Goal: Find specific page/section: Find specific page/section

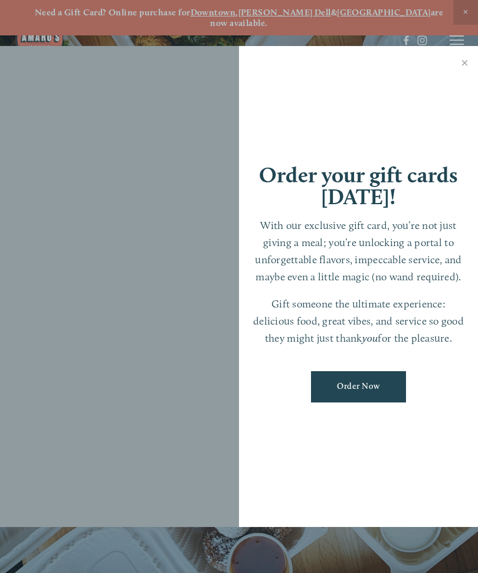
click at [469, 71] on link "Close" at bounding box center [464, 64] width 23 height 33
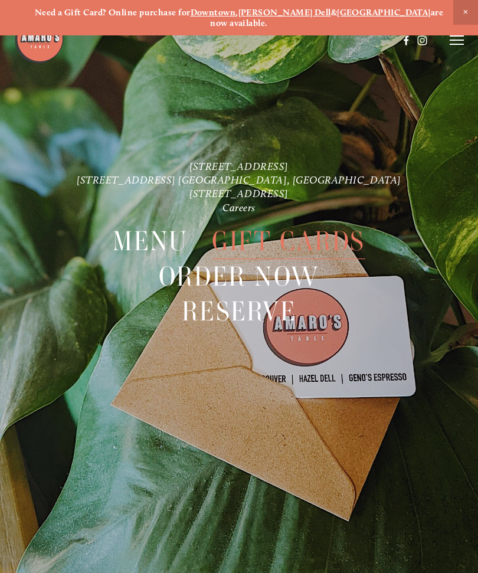
click at [456, 36] on line at bounding box center [456, 36] width 14 height 0
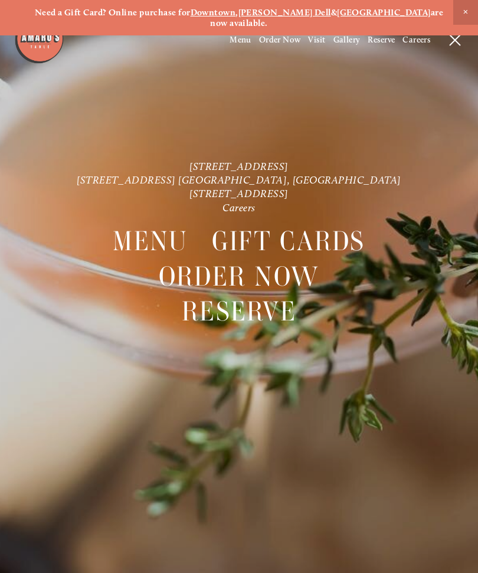
click at [455, 41] on line at bounding box center [454, 40] width 11 height 11
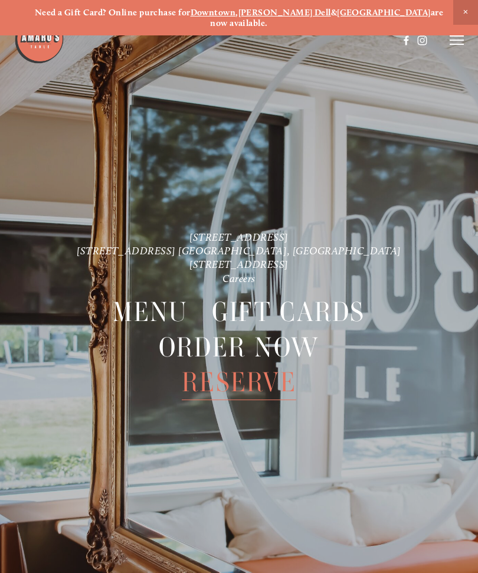
click at [457, 38] on icon at bounding box center [456, 40] width 14 height 11
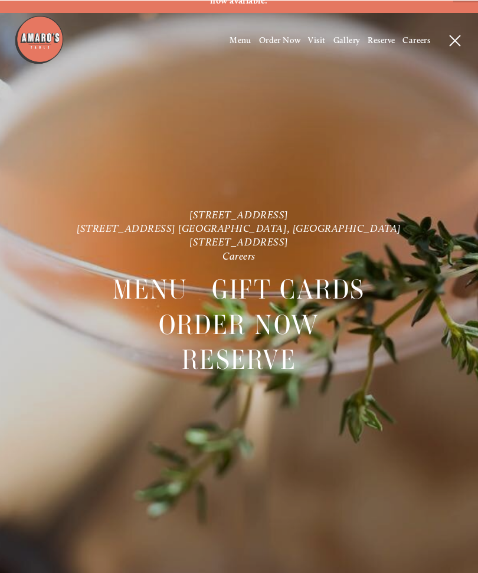
scroll to position [25, 0]
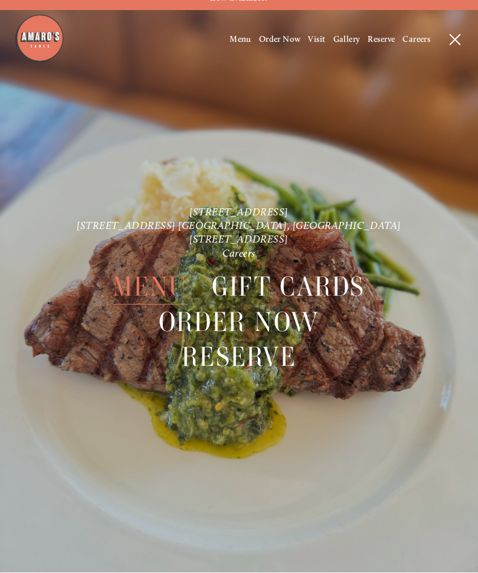
click at [238, 40] on span "Menu" at bounding box center [240, 40] width 22 height 10
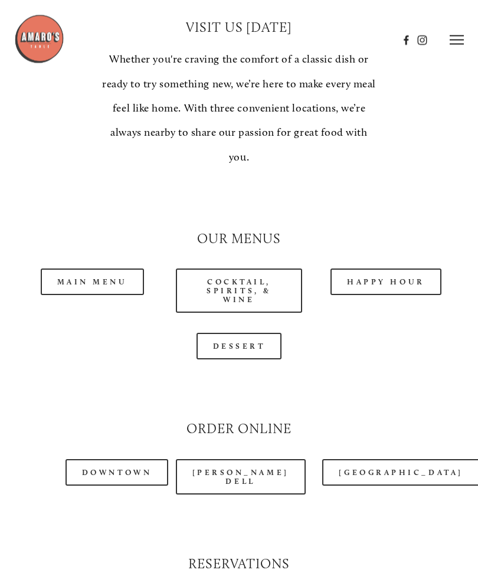
scroll to position [915, 0]
click at [399, 269] on link "Happy Hour" at bounding box center [385, 281] width 111 height 27
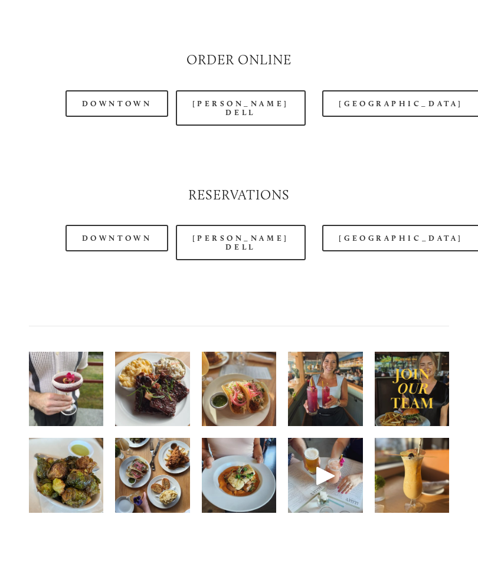
scroll to position [1284, 0]
